Goal: Check status: Check status

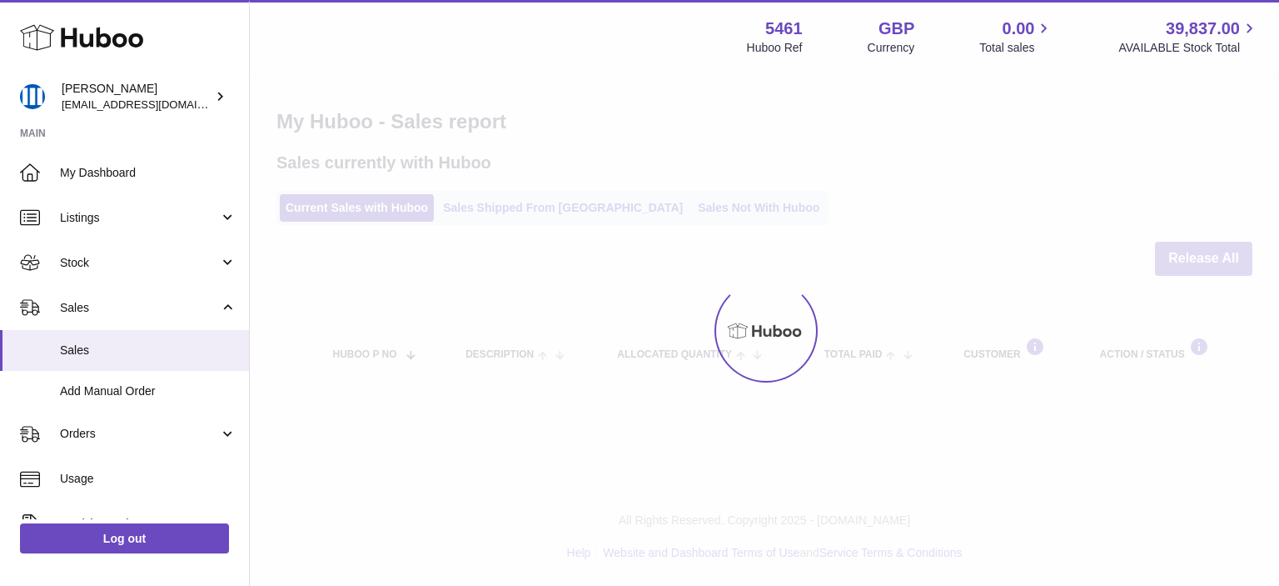
click at [522, 212] on div at bounding box center [765, 330] width 1030 height 511
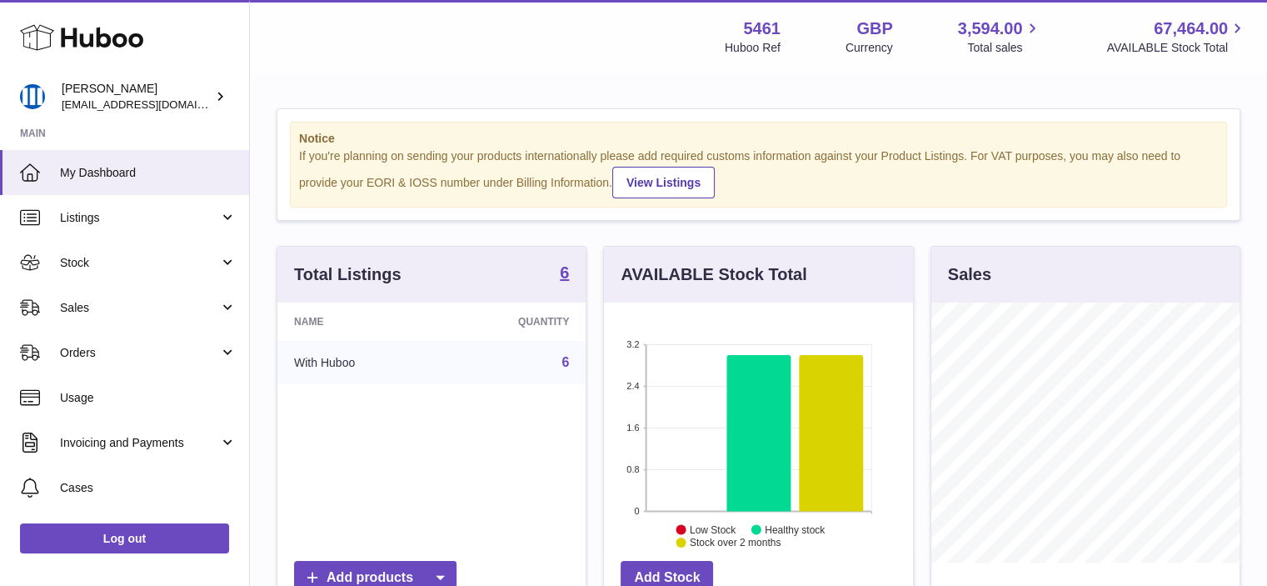
scroll to position [260, 309]
click at [93, 350] on span "Orders" at bounding box center [139, 353] width 159 height 16
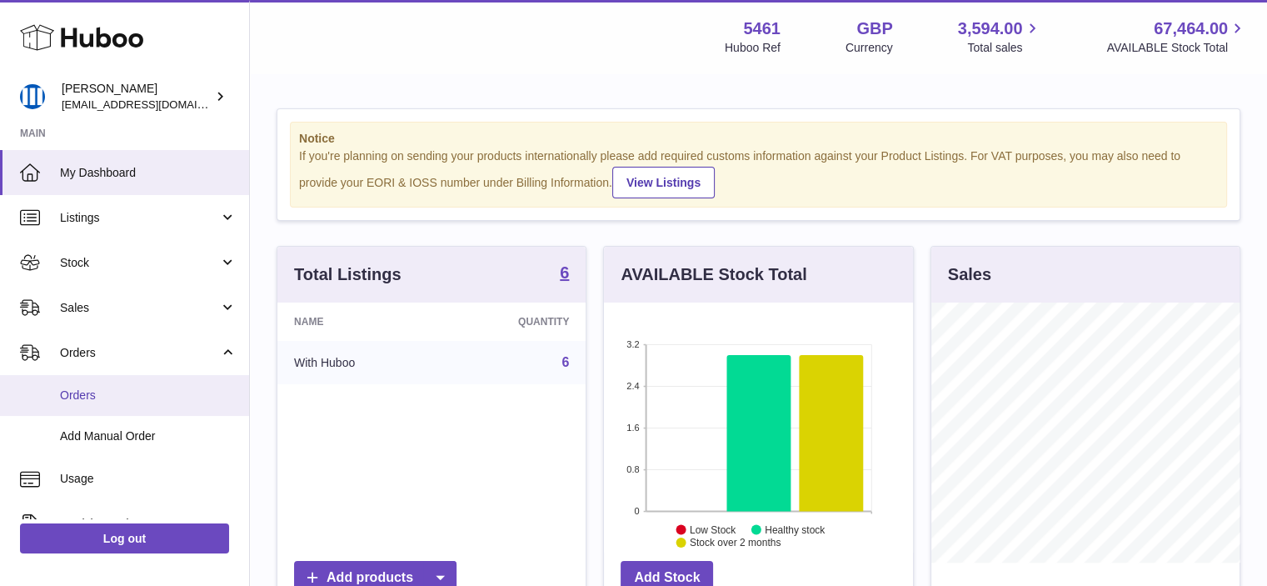
click at [105, 389] on span "Orders" at bounding box center [148, 395] width 177 height 16
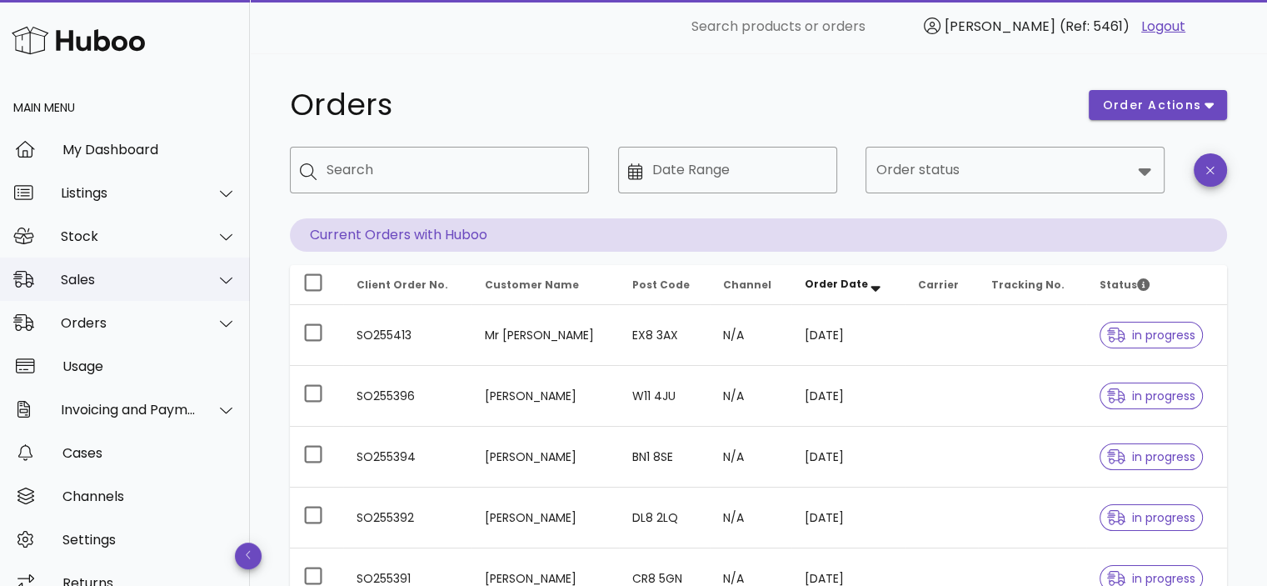
click at [110, 267] on div "Sales" at bounding box center [125, 278] width 250 height 43
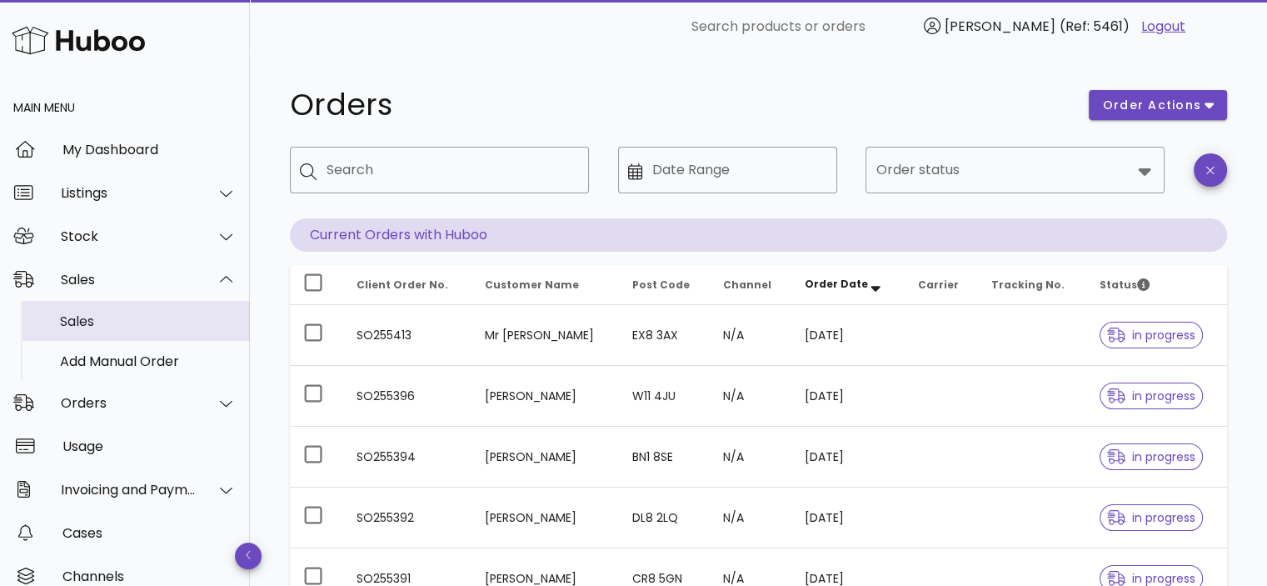
click at [107, 319] on div "Sales" at bounding box center [148, 321] width 177 height 16
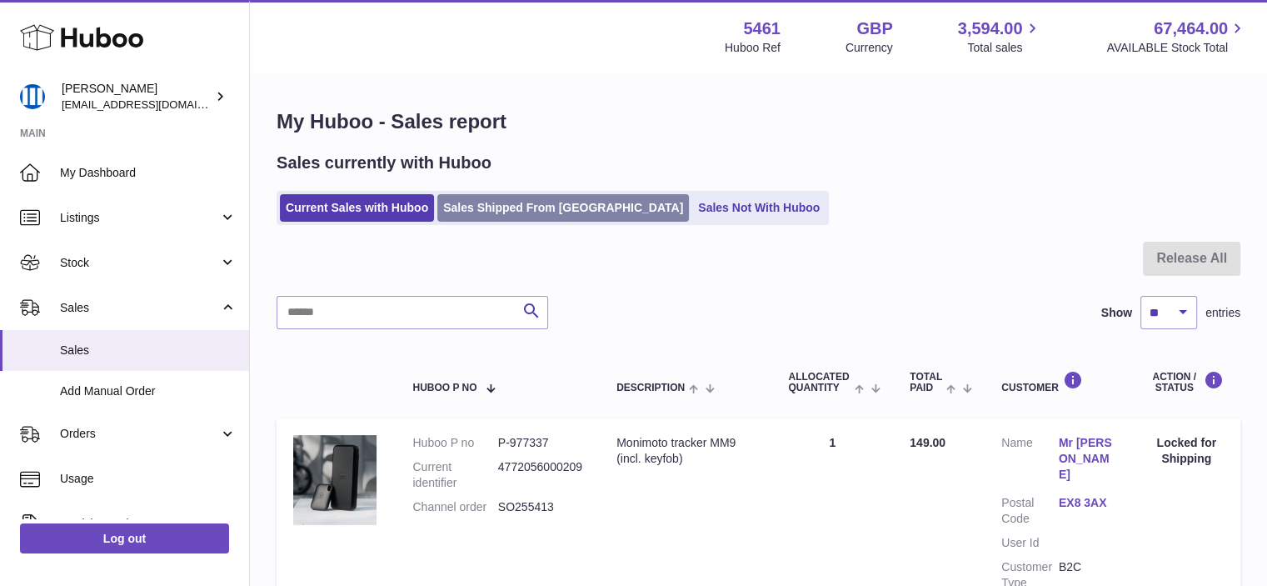
click at [495, 207] on link "Sales Shipped From [GEOGRAPHIC_DATA]" at bounding box center [563, 207] width 252 height 27
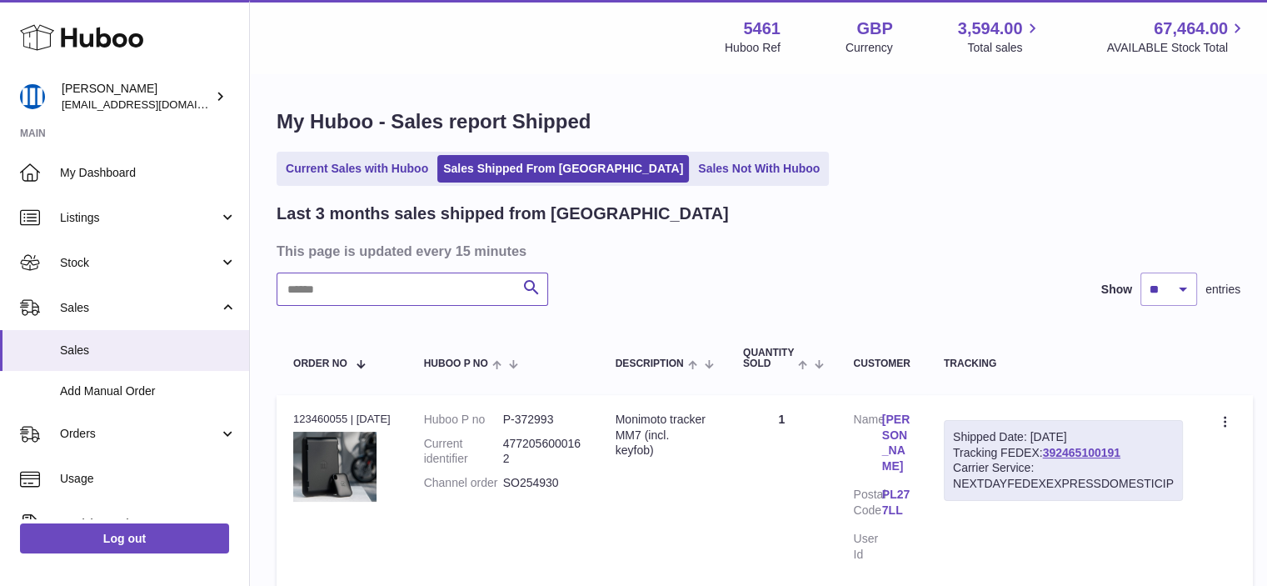
click at [453, 299] on input "text" at bounding box center [413, 288] width 272 height 33
paste input "*********"
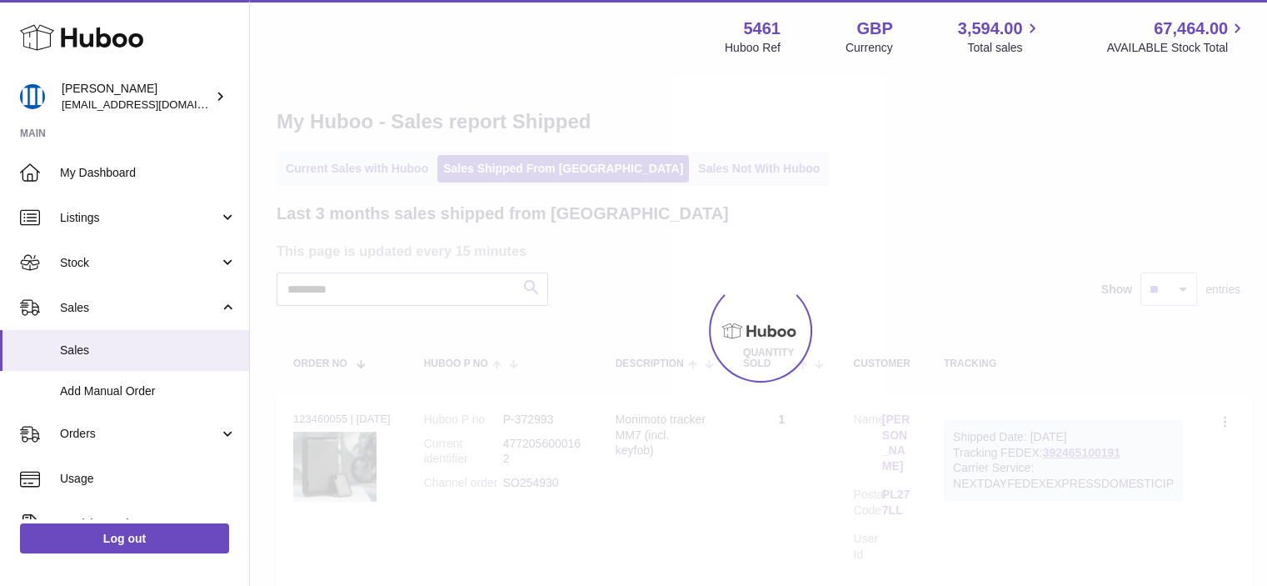
type input "*********"
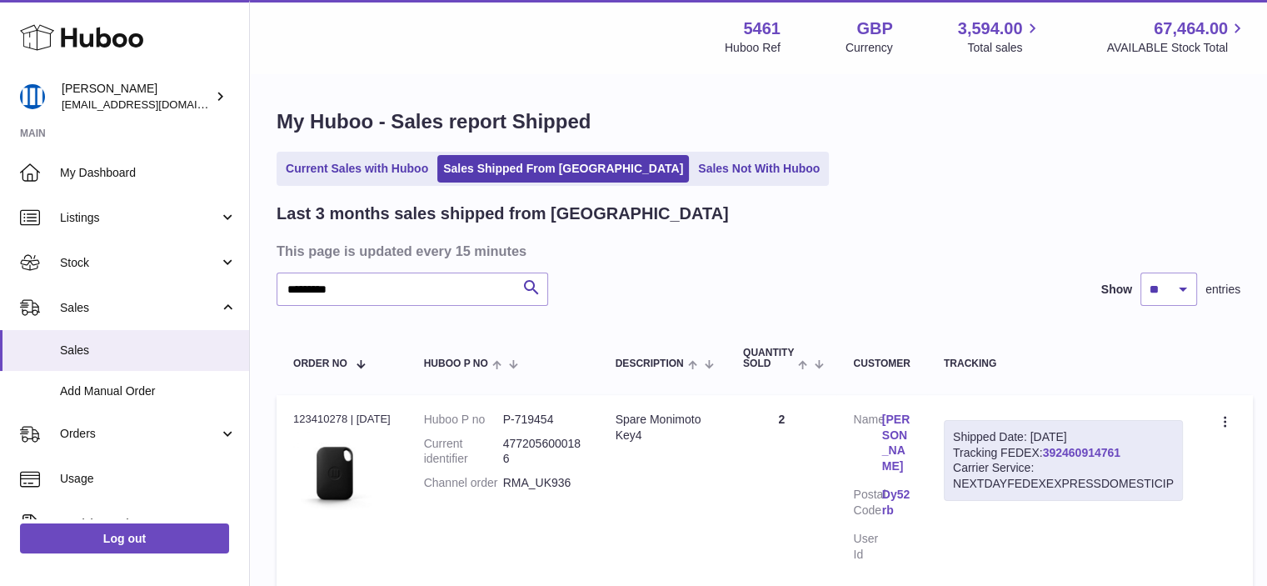
click at [1094, 455] on link "392460914761" at bounding box center [1081, 452] width 77 height 13
